Goal: Task Accomplishment & Management: Manage account settings

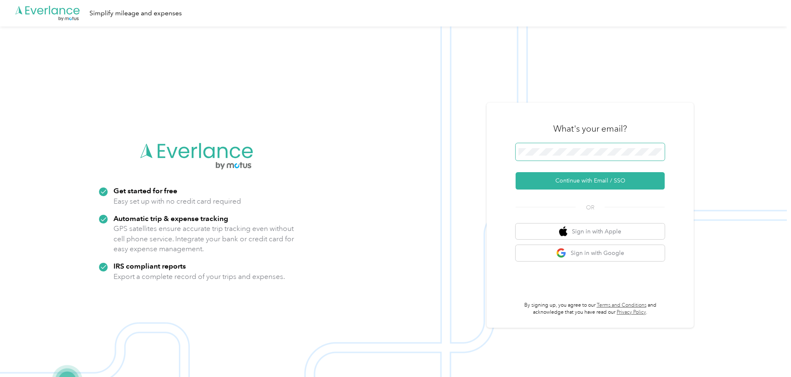
click at [538, 147] on span at bounding box center [590, 151] width 149 height 17
click at [589, 183] on button "Continue with Email / SSO" at bounding box center [590, 180] width 149 height 17
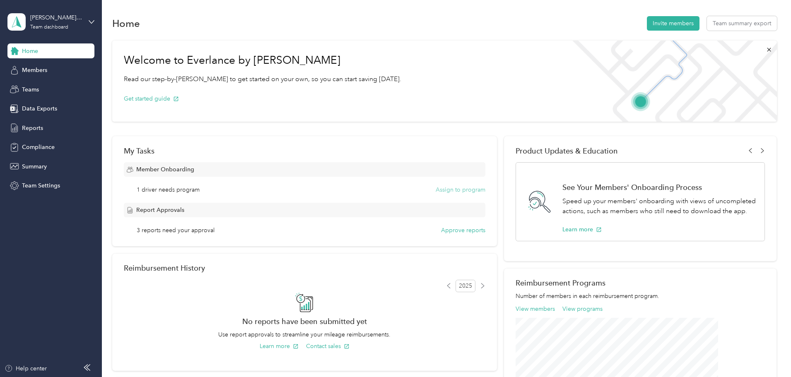
click at [463, 189] on button "Assign to program" at bounding box center [461, 190] width 50 height 9
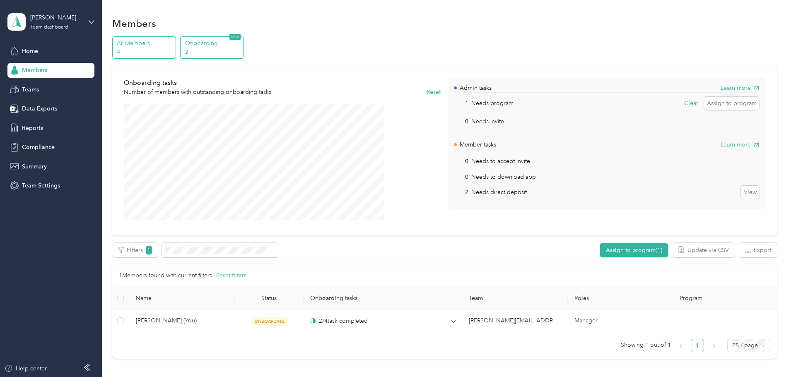
click at [173, 44] on p "All Members" at bounding box center [145, 43] width 56 height 9
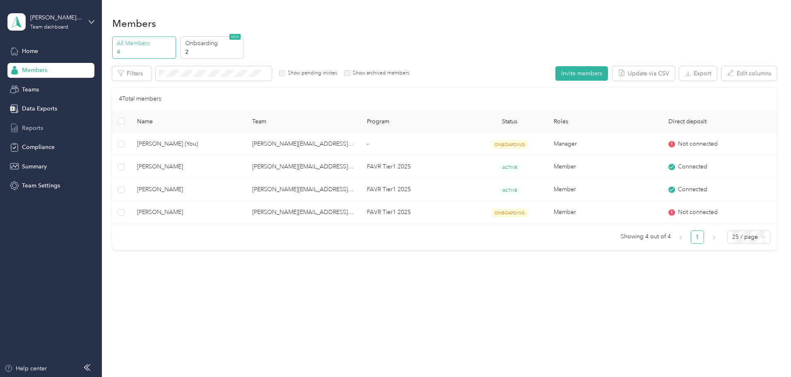
click at [30, 124] on span "Reports" at bounding box center [32, 128] width 21 height 9
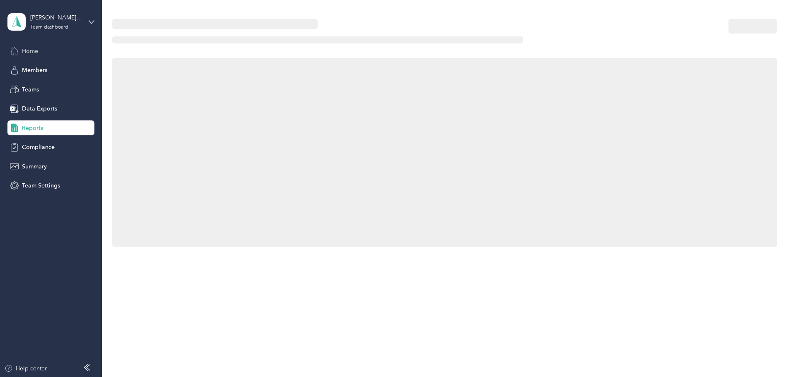
click at [33, 52] on span "Home" at bounding box center [30, 51] width 16 height 9
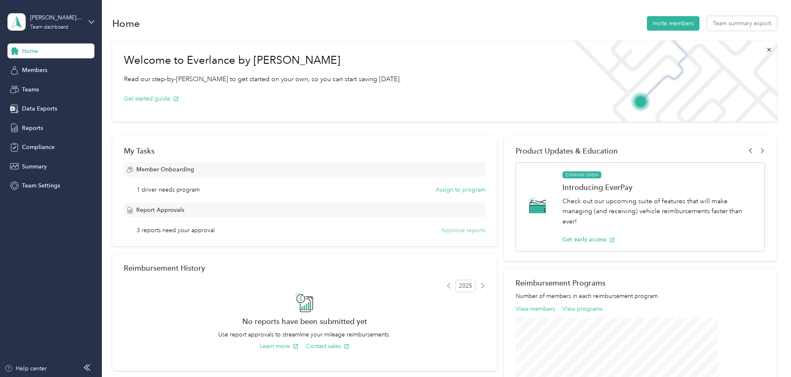
click at [452, 232] on button "Approve reports" at bounding box center [463, 230] width 44 height 9
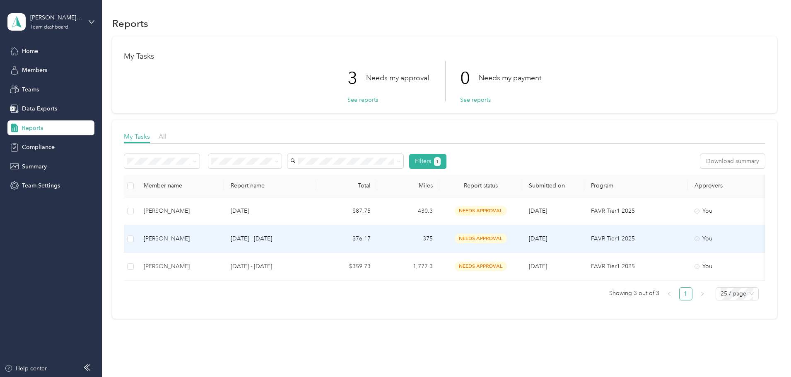
click at [308, 236] on p "[DATE] - [DATE]" at bounding box center [270, 238] width 78 height 9
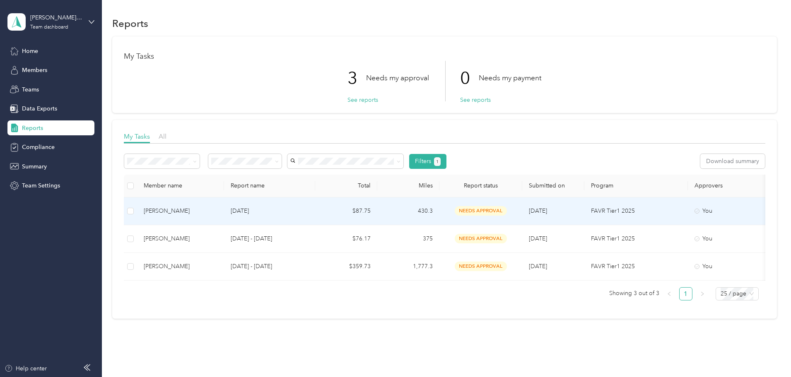
click at [308, 212] on p "[DATE]" at bounding box center [270, 211] width 78 height 9
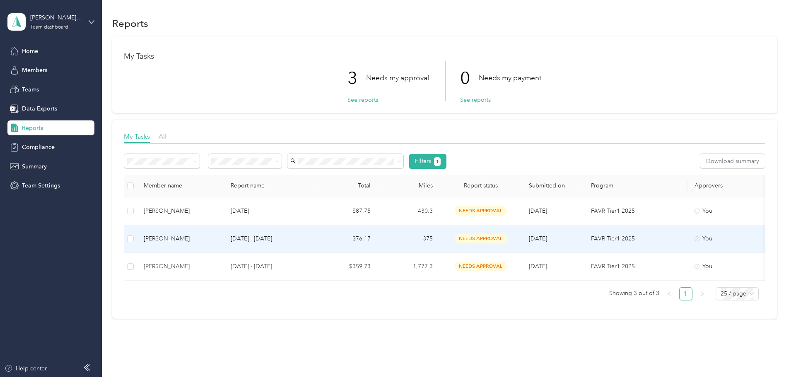
click at [308, 237] on p "[DATE] - [DATE]" at bounding box center [270, 238] width 78 height 9
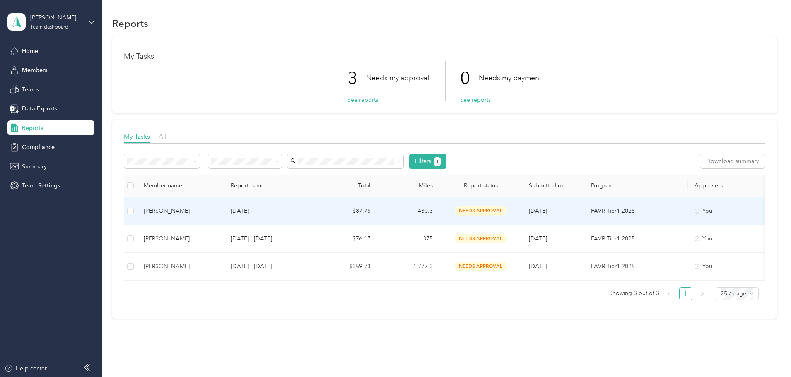
click at [287, 220] on td "[DATE]" at bounding box center [269, 212] width 91 height 28
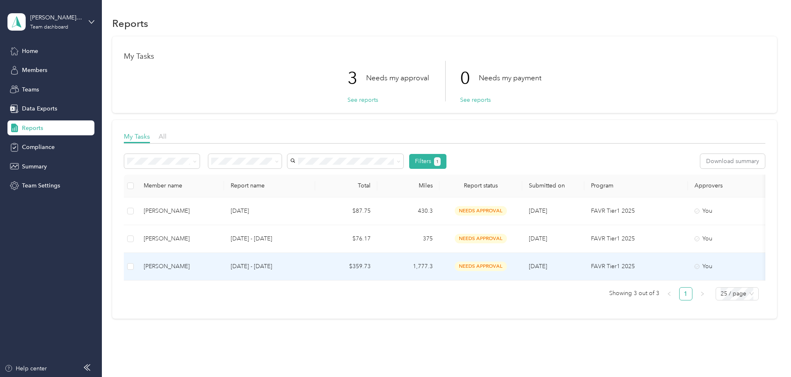
click at [315, 275] on td "[DATE] - [DATE]" at bounding box center [269, 267] width 91 height 28
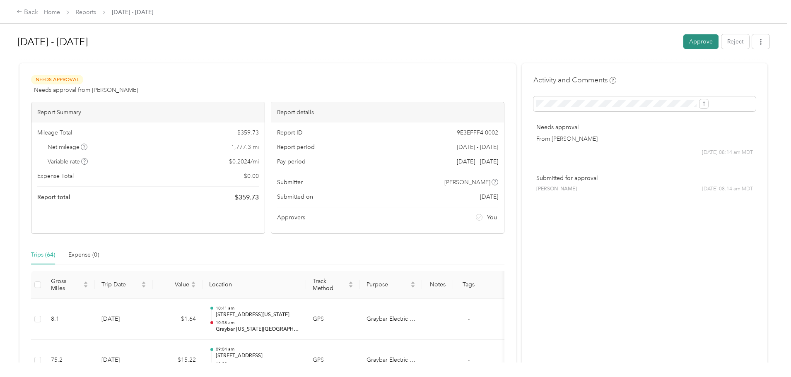
click at [683, 44] on button "Approve" at bounding box center [700, 41] width 35 height 14
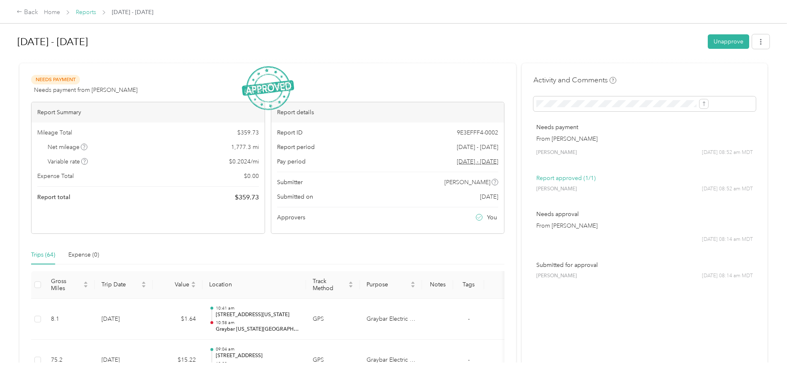
click at [96, 11] on link "Reports" at bounding box center [86, 12] width 20 height 7
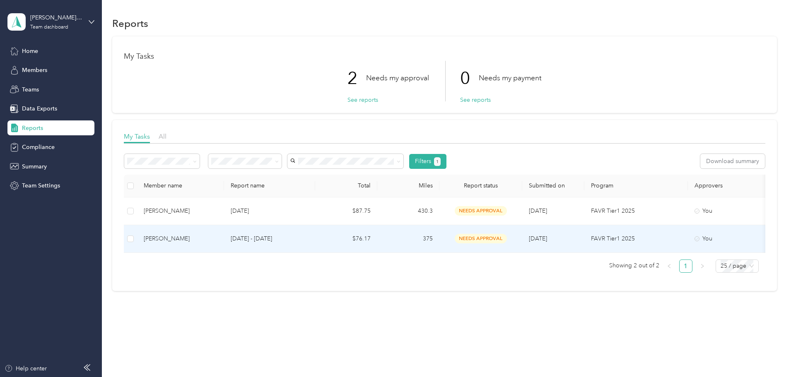
click at [308, 241] on p "[DATE] - [DATE]" at bounding box center [270, 238] width 78 height 9
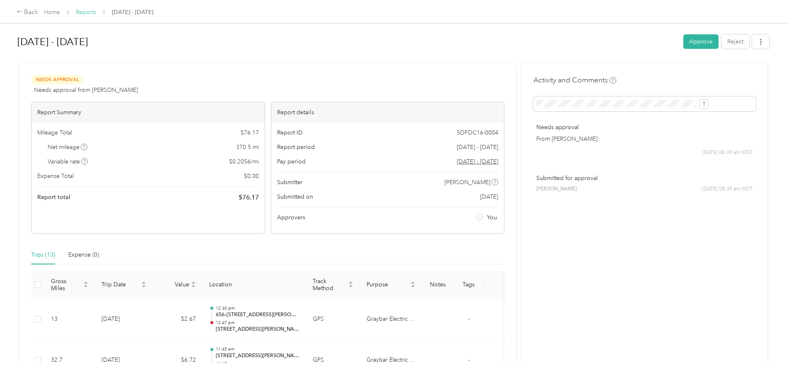
click at [96, 12] on link "Reports" at bounding box center [86, 12] width 20 height 7
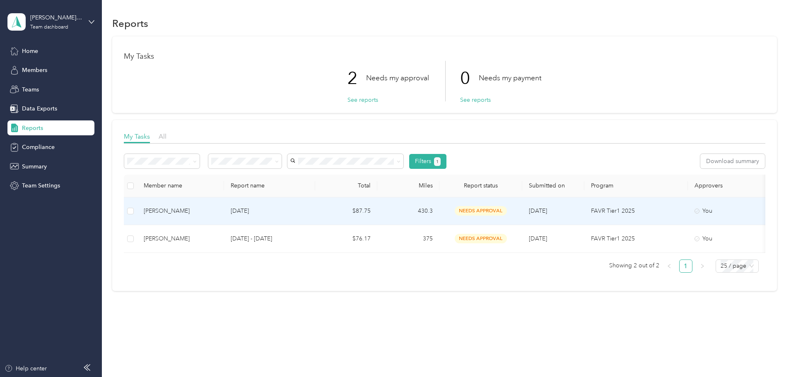
click at [308, 213] on p "[DATE]" at bounding box center [270, 211] width 78 height 9
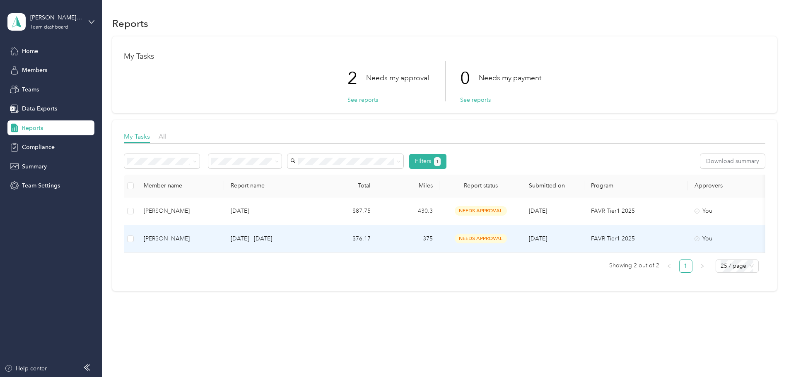
click at [373, 236] on td "$76.17" at bounding box center [346, 239] width 62 height 28
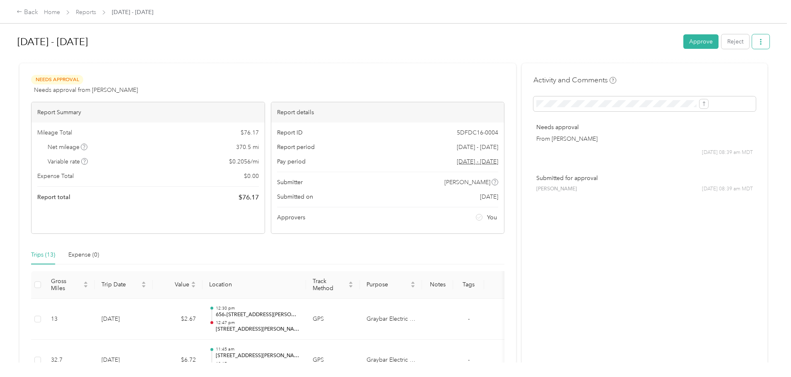
click at [758, 41] on icon "button" at bounding box center [761, 42] width 6 height 6
click at [60, 12] on link "Home" at bounding box center [52, 12] width 16 height 7
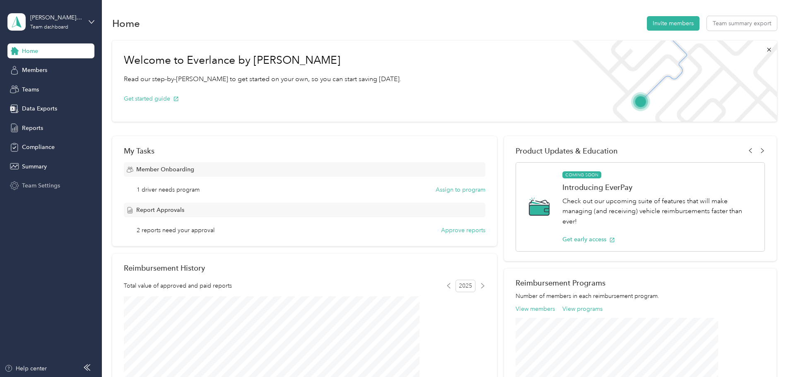
click at [49, 187] on span "Team Settings" at bounding box center [41, 185] width 38 height 9
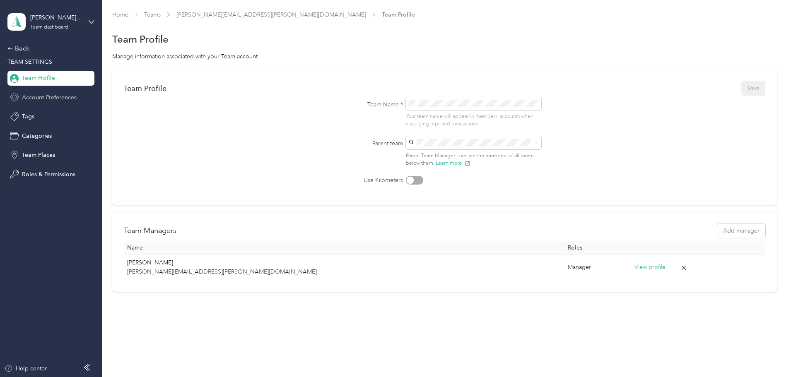
click at [33, 95] on span "Account Preferences" at bounding box center [49, 97] width 55 height 9
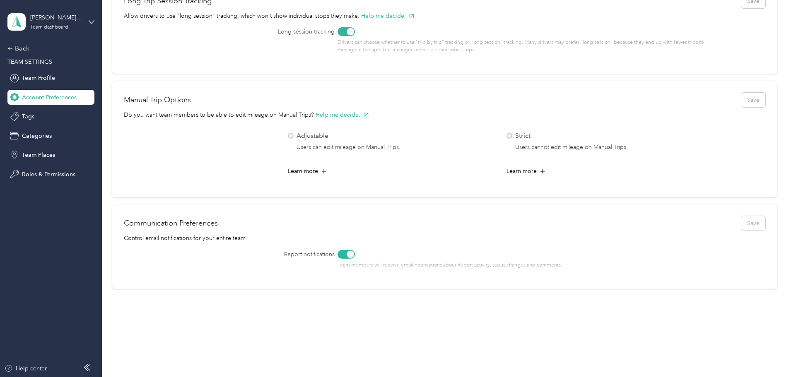
scroll to position [396, 0]
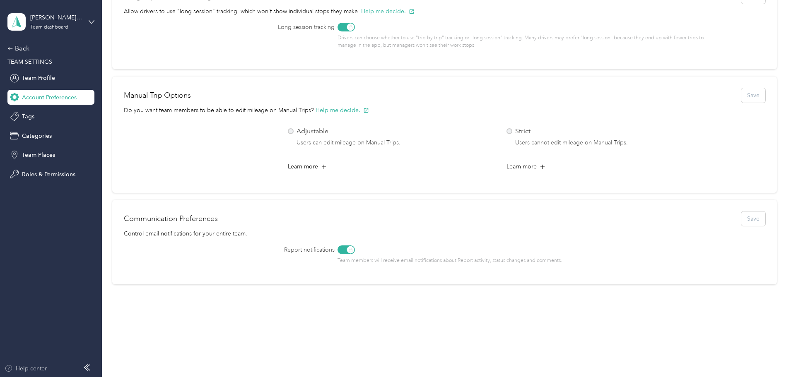
click at [29, 368] on div "Help center" at bounding box center [26, 368] width 42 height 9
click at [10, 48] on icon at bounding box center [10, 49] width 6 height 6
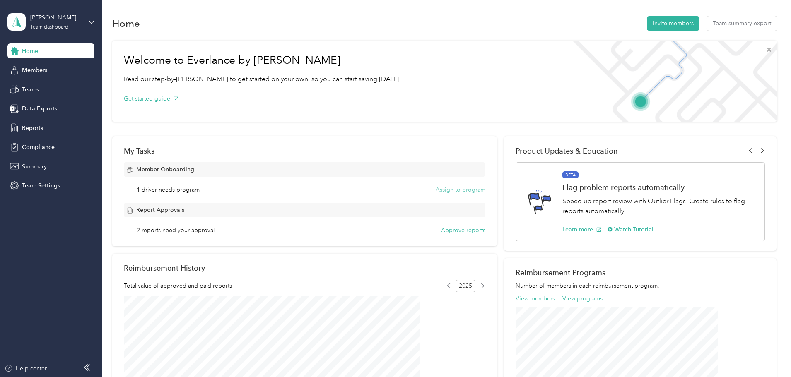
click at [439, 191] on button "Assign to program" at bounding box center [461, 190] width 50 height 9
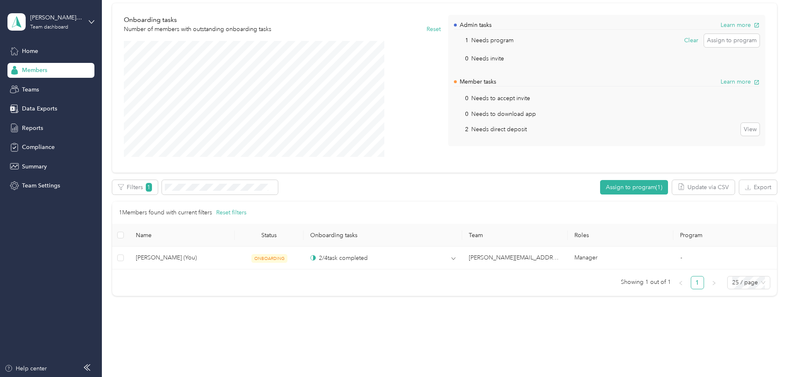
scroll to position [75, 0]
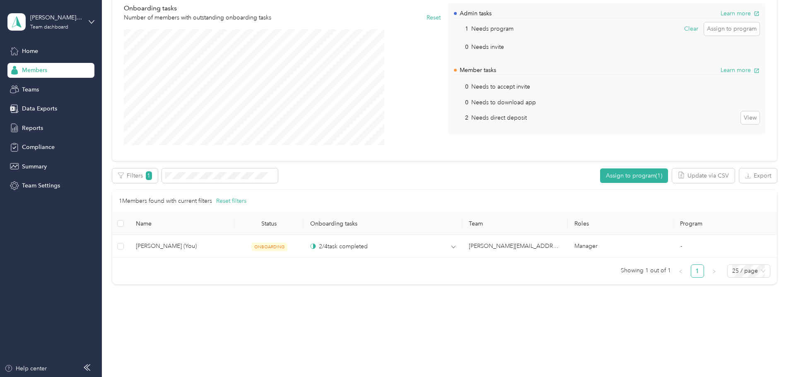
click at [246, 198] on button "Reset filters" at bounding box center [231, 201] width 30 height 9
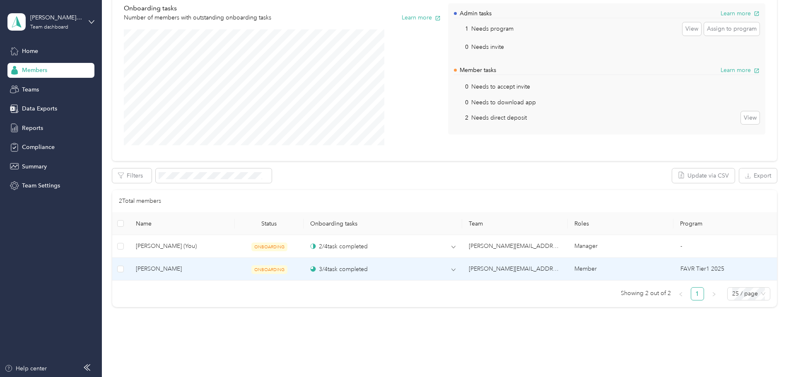
click at [228, 268] on span "[PERSON_NAME]" at bounding box center [182, 269] width 92 height 9
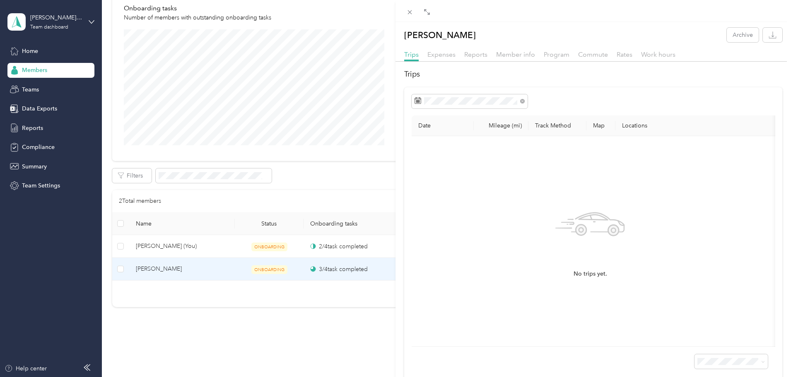
click at [352, 270] on div "[PERSON_NAME] Archive Trips Expenses Reports Member info Program Commute Rates …" at bounding box center [395, 188] width 791 height 377
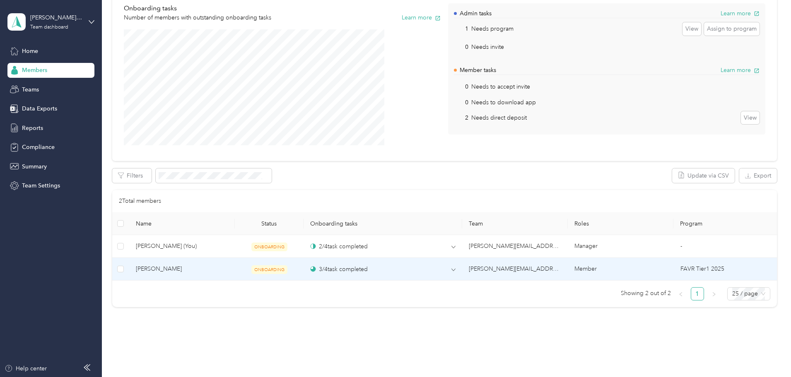
click at [352, 270] on div "3 / 4 task completed" at bounding box center [339, 269] width 58 height 9
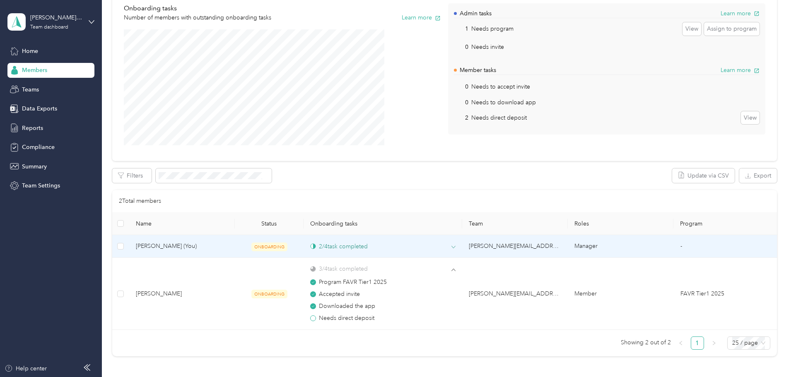
click at [368, 248] on div "2 / 4 task completed" at bounding box center [339, 246] width 58 height 9
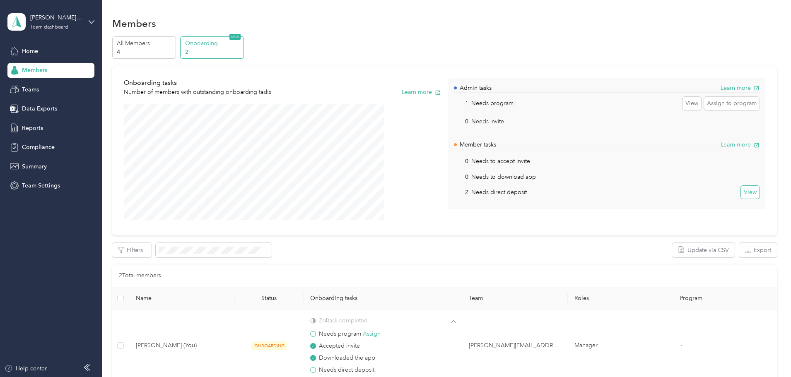
click at [741, 196] on button "View" at bounding box center [750, 192] width 19 height 13
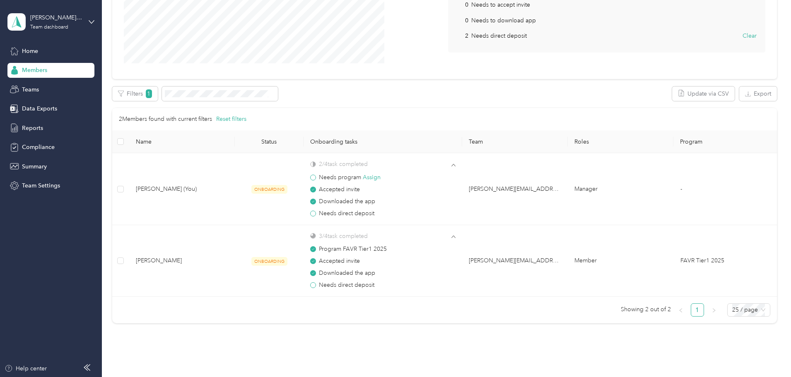
scroll to position [166, 0]
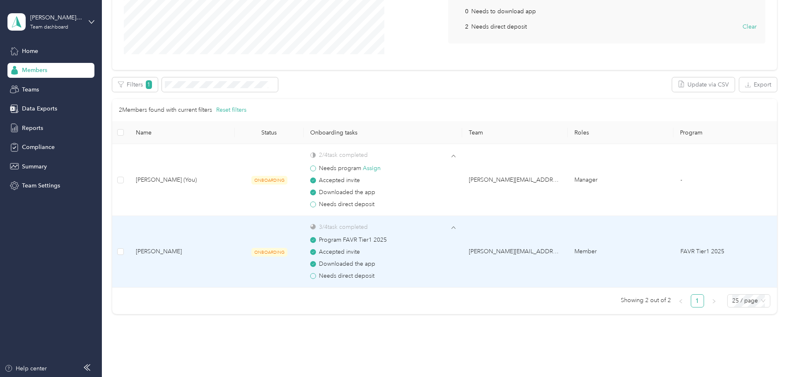
click at [374, 276] on span "Needs direct deposit" at bounding box center [346, 276] width 55 height 9
click at [272, 248] on td "ONBOARDING" at bounding box center [269, 252] width 69 height 72
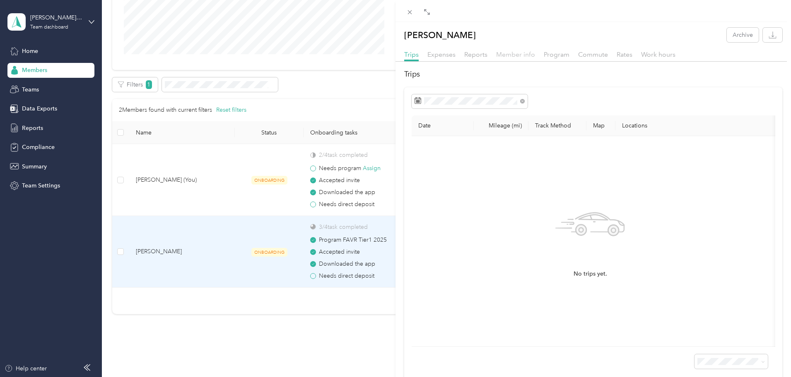
click at [525, 54] on span "Member info" at bounding box center [515, 55] width 39 height 8
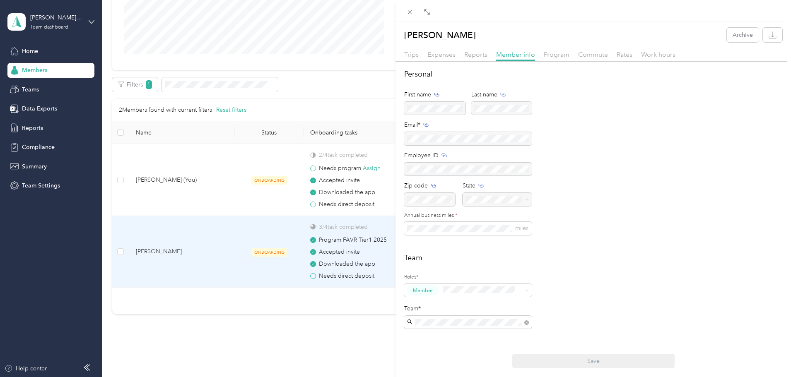
drag, startPoint x: 700, startPoint y: 12, endPoint x: 781, endPoint y: 2, distance: 81.4
click at [781, 2] on div at bounding box center [592, 11] width 395 height 22
click at [410, 13] on icon at bounding box center [410, 12] width 4 height 4
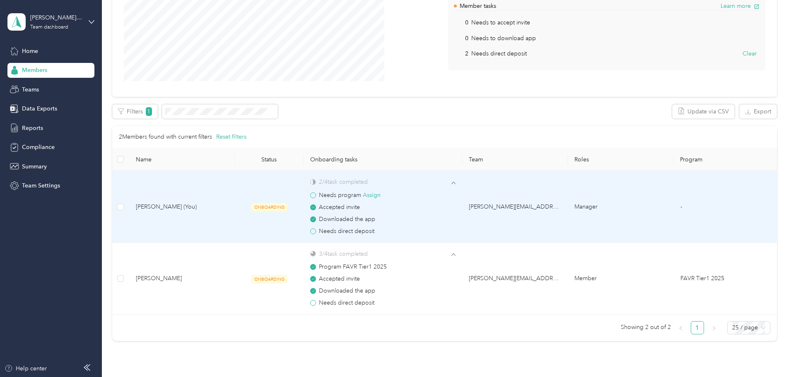
scroll to position [71, 0]
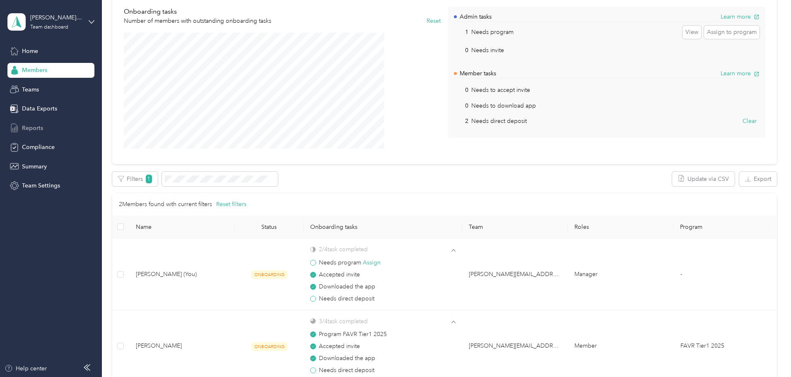
click at [47, 130] on div "Reports" at bounding box center [50, 127] width 87 height 15
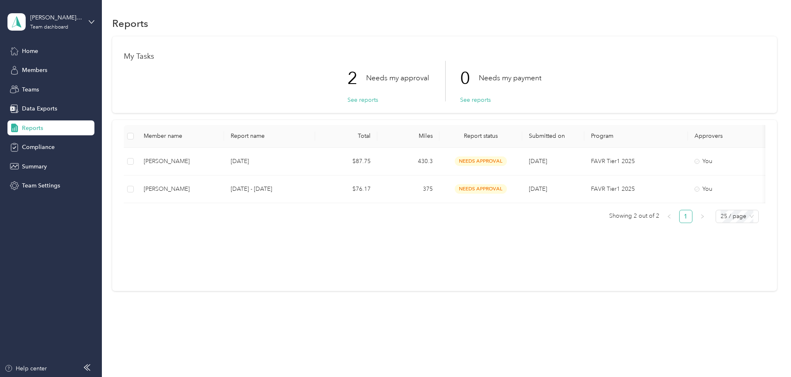
scroll to position [5, 0]
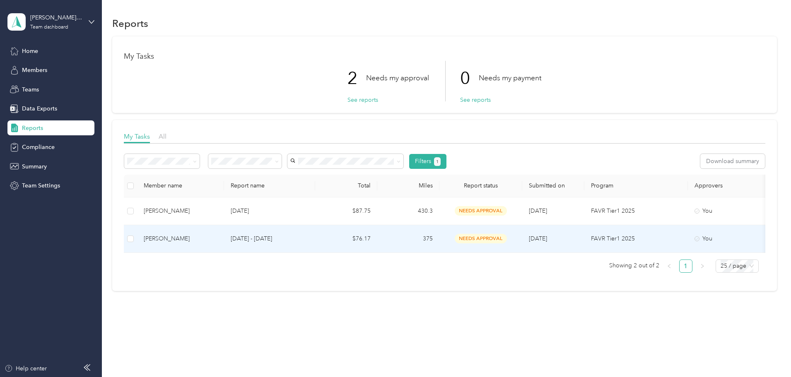
click at [370, 232] on td "$76.17" at bounding box center [346, 239] width 62 height 28
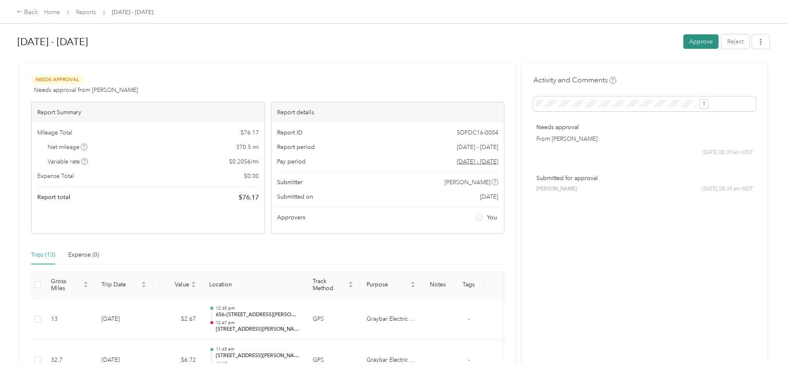
click at [683, 43] on button "Approve" at bounding box center [700, 41] width 35 height 14
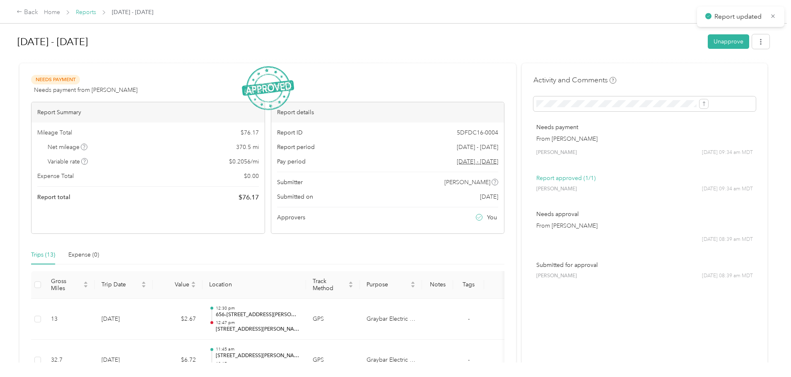
click at [96, 13] on link "Reports" at bounding box center [86, 12] width 20 height 7
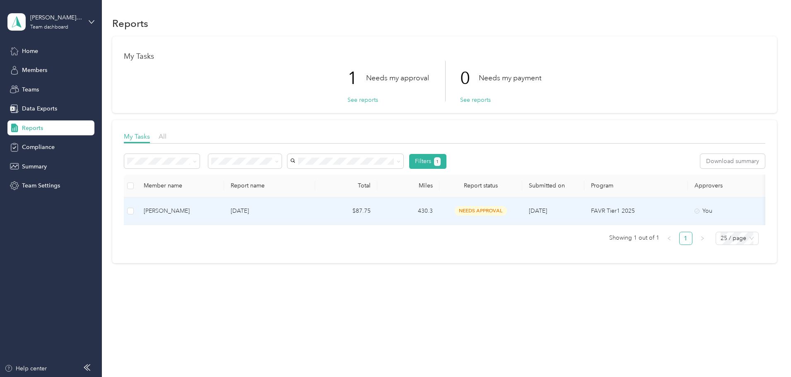
click at [308, 208] on p "[DATE]" at bounding box center [270, 211] width 78 height 9
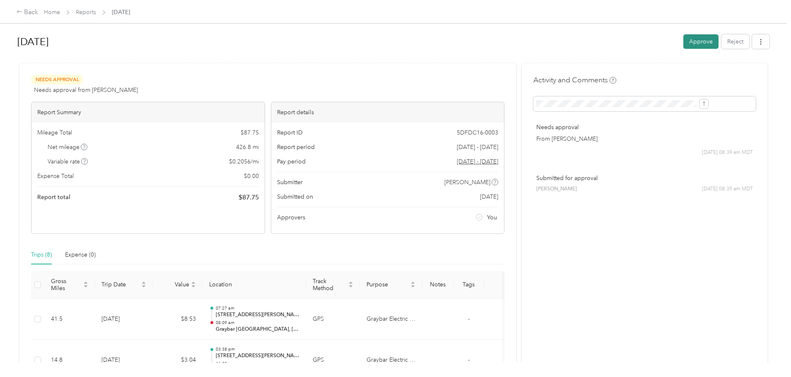
click at [683, 43] on button "Approve" at bounding box center [700, 41] width 35 height 14
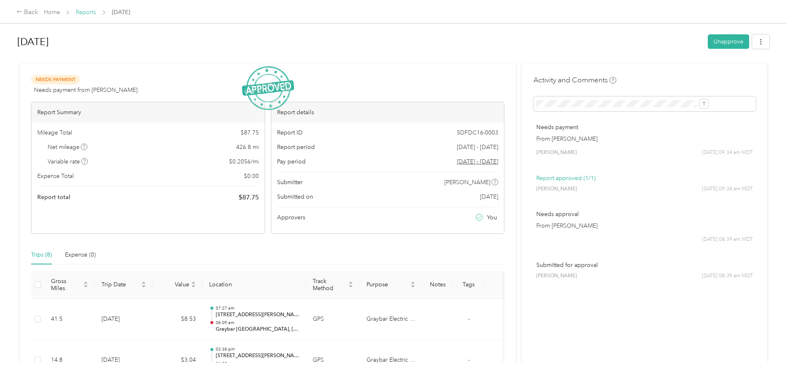
click at [96, 12] on link "Reports" at bounding box center [86, 12] width 20 height 7
